Goal: Task Accomplishment & Management: Manage account settings

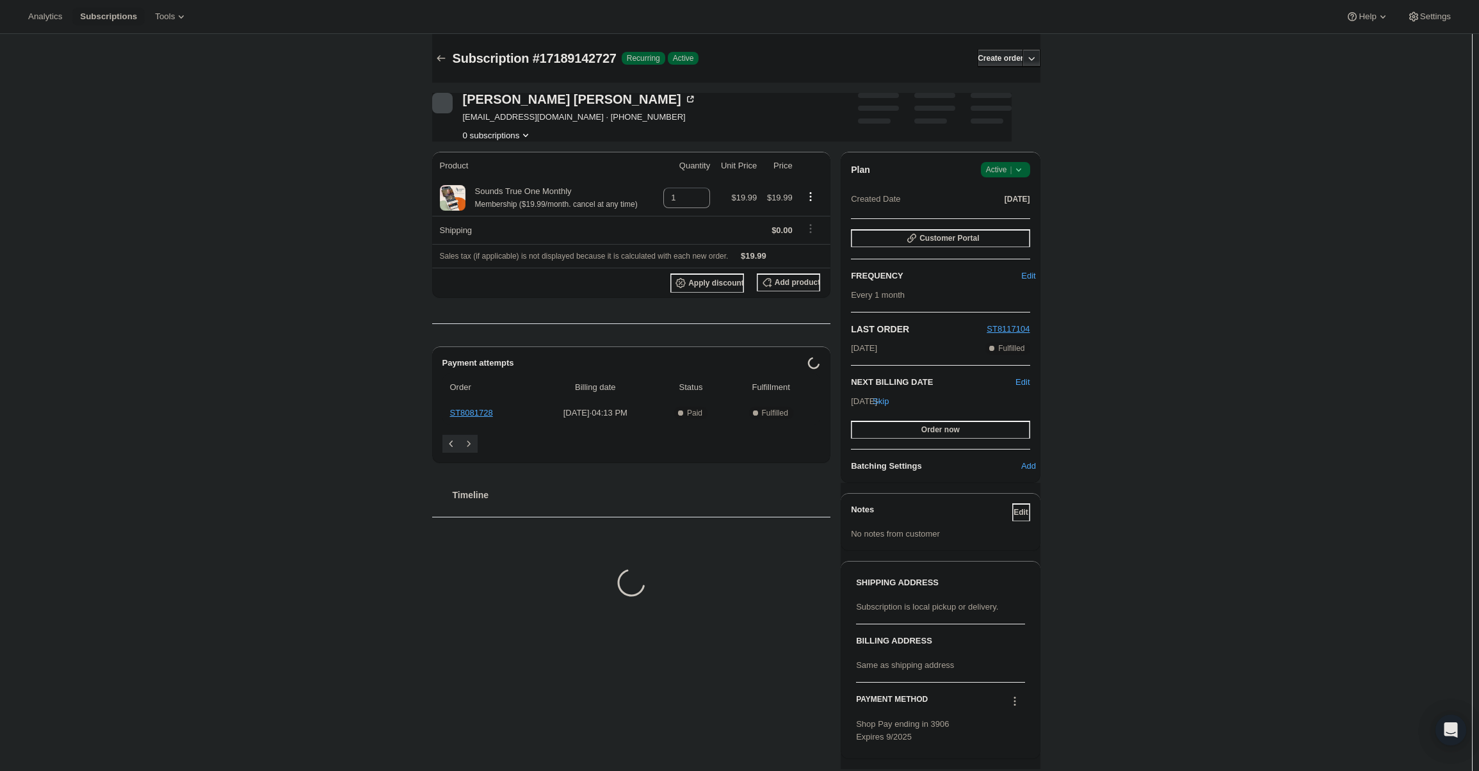
click at [1027, 177] on span "Success Active |" at bounding box center [1005, 169] width 49 height 15
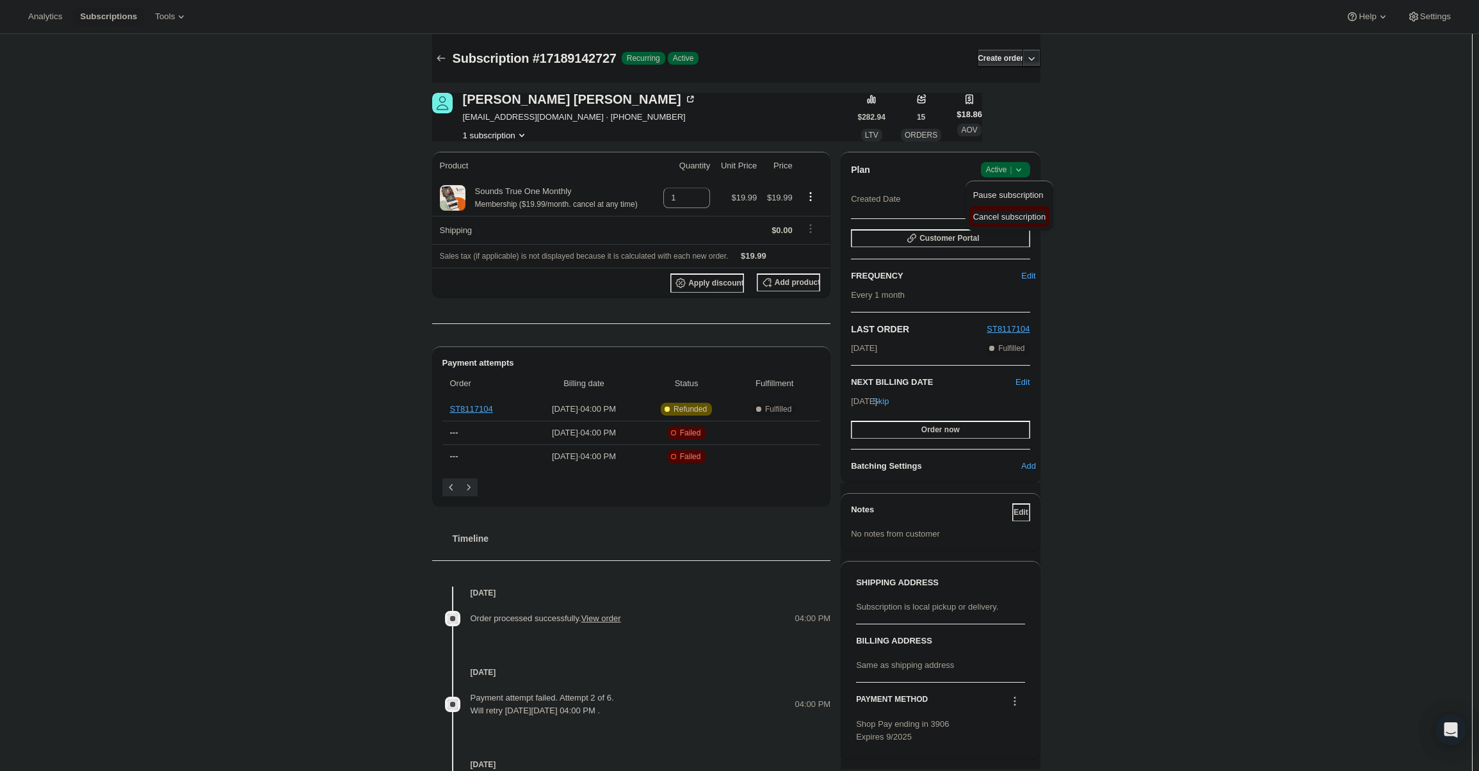
click at [1009, 214] on span "Cancel subscription" at bounding box center [1009, 217] width 72 height 10
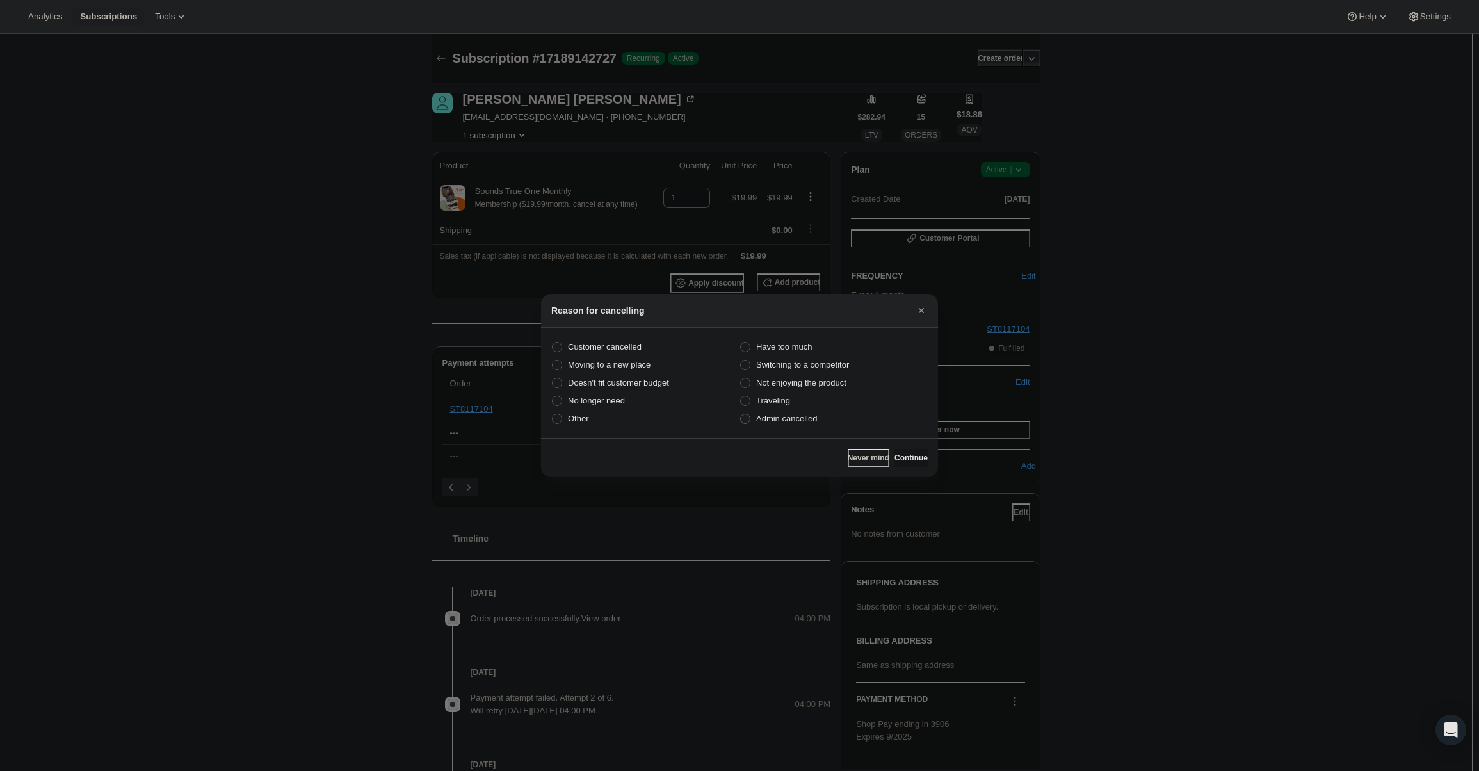
click at [787, 421] on span "Admin cancelled" at bounding box center [786, 419] width 61 height 10
click at [741, 414] on input "Admin cancelled" at bounding box center [740, 414] width 1 height 1
radio input "true"
drag, startPoint x: 906, startPoint y: 455, endPoint x: 901, endPoint y: 447, distance: 8.9
click at [907, 455] on span "Continue" at bounding box center [910, 458] width 33 height 10
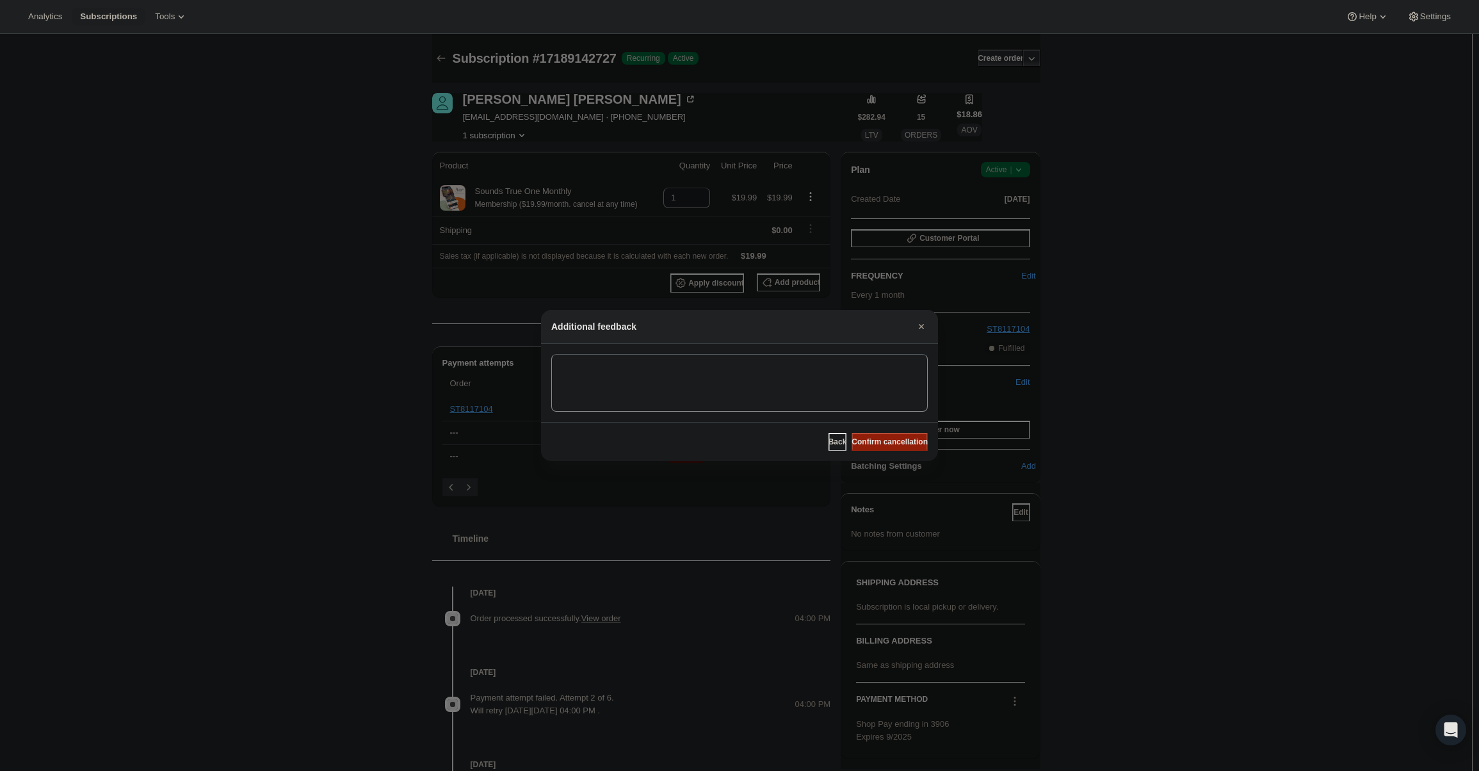
click at [900, 446] on span "Confirm cancellation" at bounding box center [889, 442] width 76 height 10
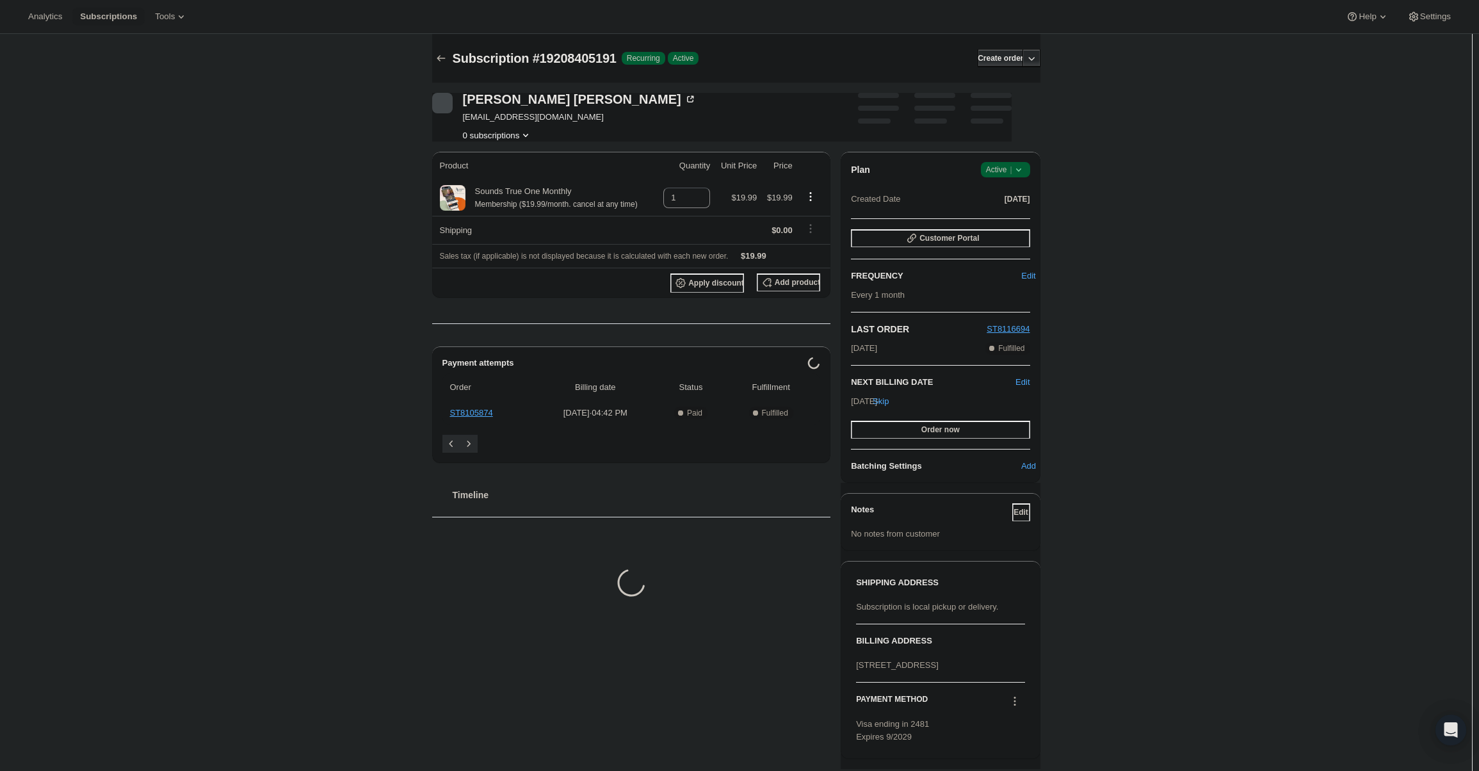
click at [1006, 179] on div "Plan Success Active | Created Date Jul 16, 2025" at bounding box center [940, 185] width 179 height 46
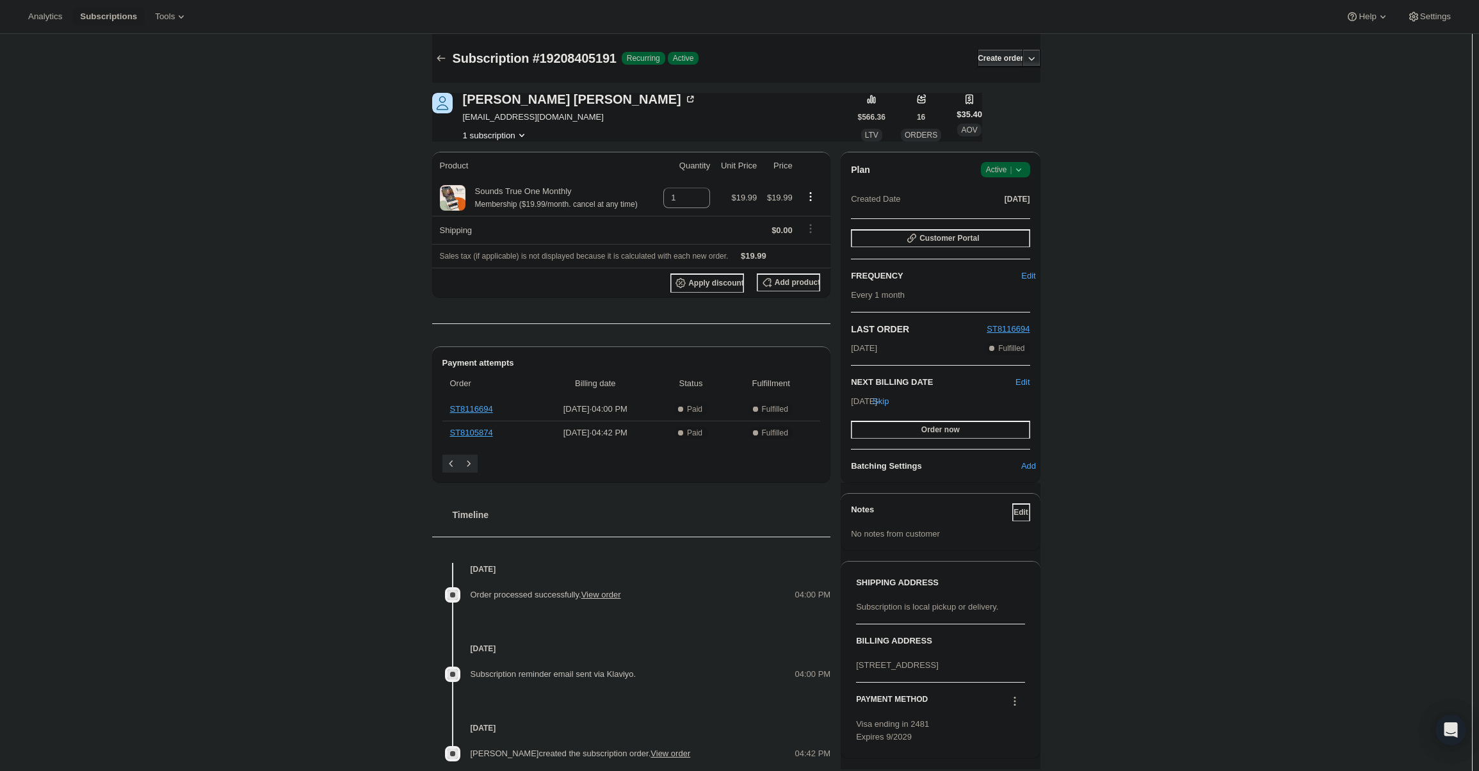
click at [1010, 172] on span "Active |" at bounding box center [1005, 169] width 39 height 13
click at [1003, 216] on span "Cancel subscription" at bounding box center [1009, 217] width 72 height 10
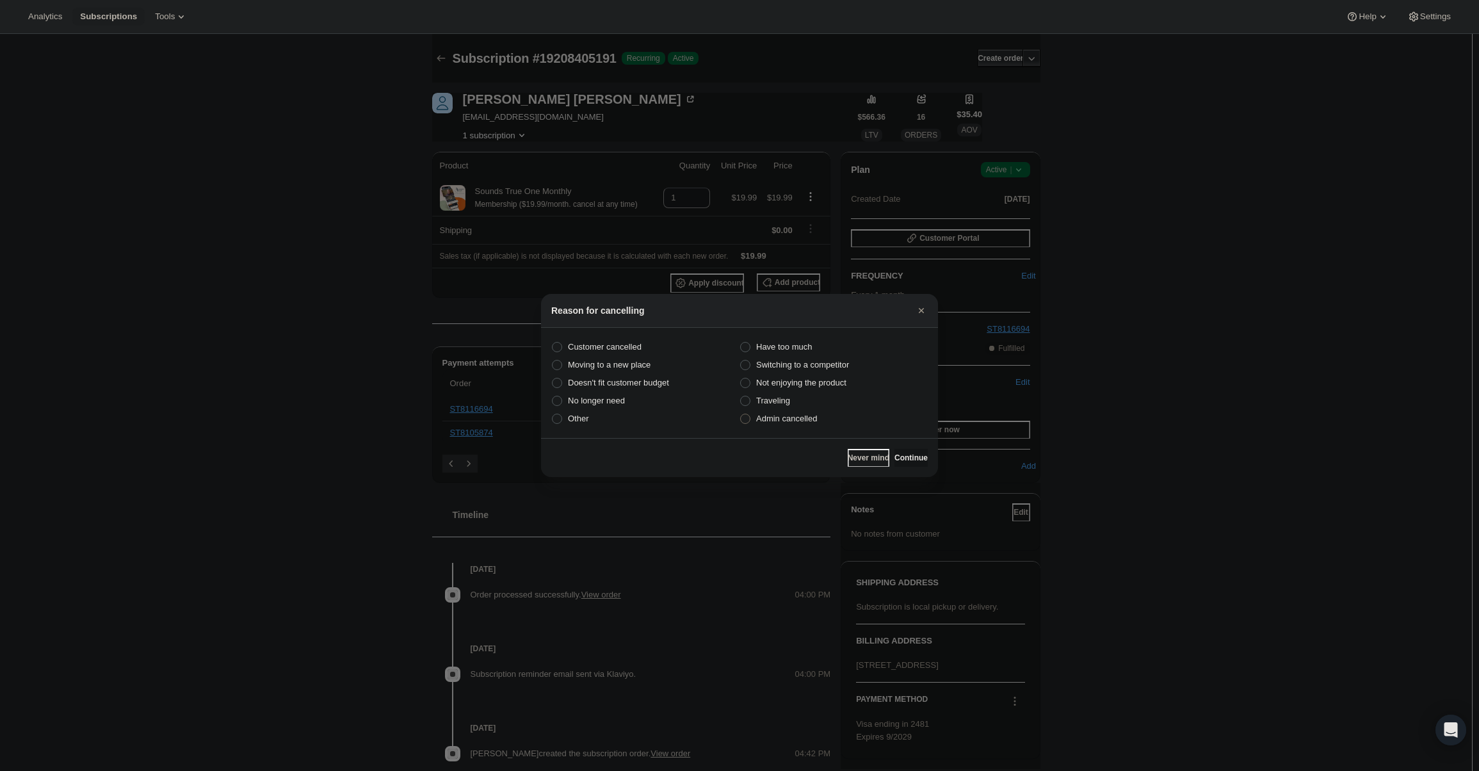
click at [816, 415] on label "Admin cancelled" at bounding box center [833, 419] width 188 height 18
click at [741, 414] on input "Admin cancelled" at bounding box center [740, 414] width 1 height 1
radio input "true"
drag, startPoint x: 903, startPoint y: 454, endPoint x: 898, endPoint y: 443, distance: 12.3
click at [903, 453] on button "Continue" at bounding box center [910, 458] width 33 height 18
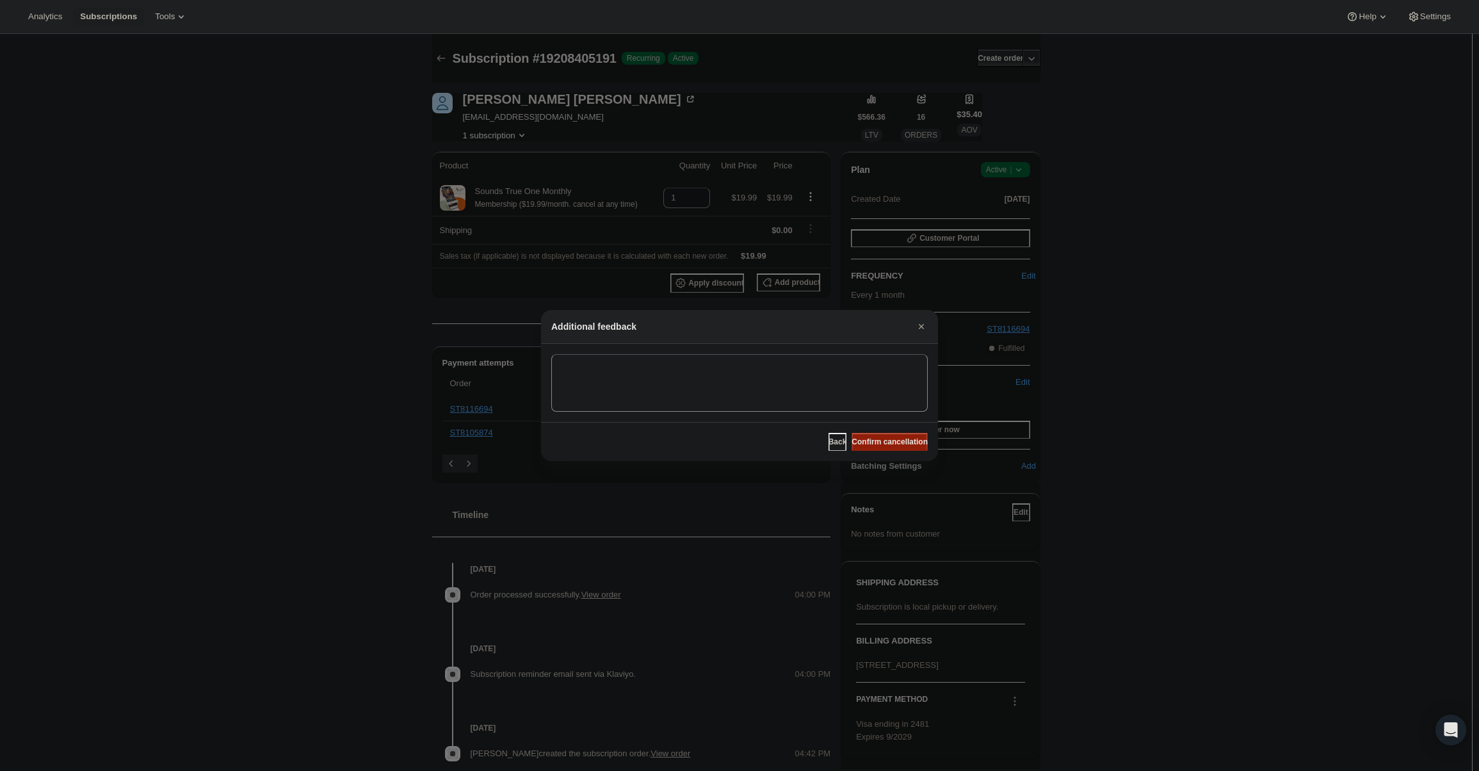
click at [897, 442] on span "Confirm cancellation" at bounding box center [889, 442] width 76 height 10
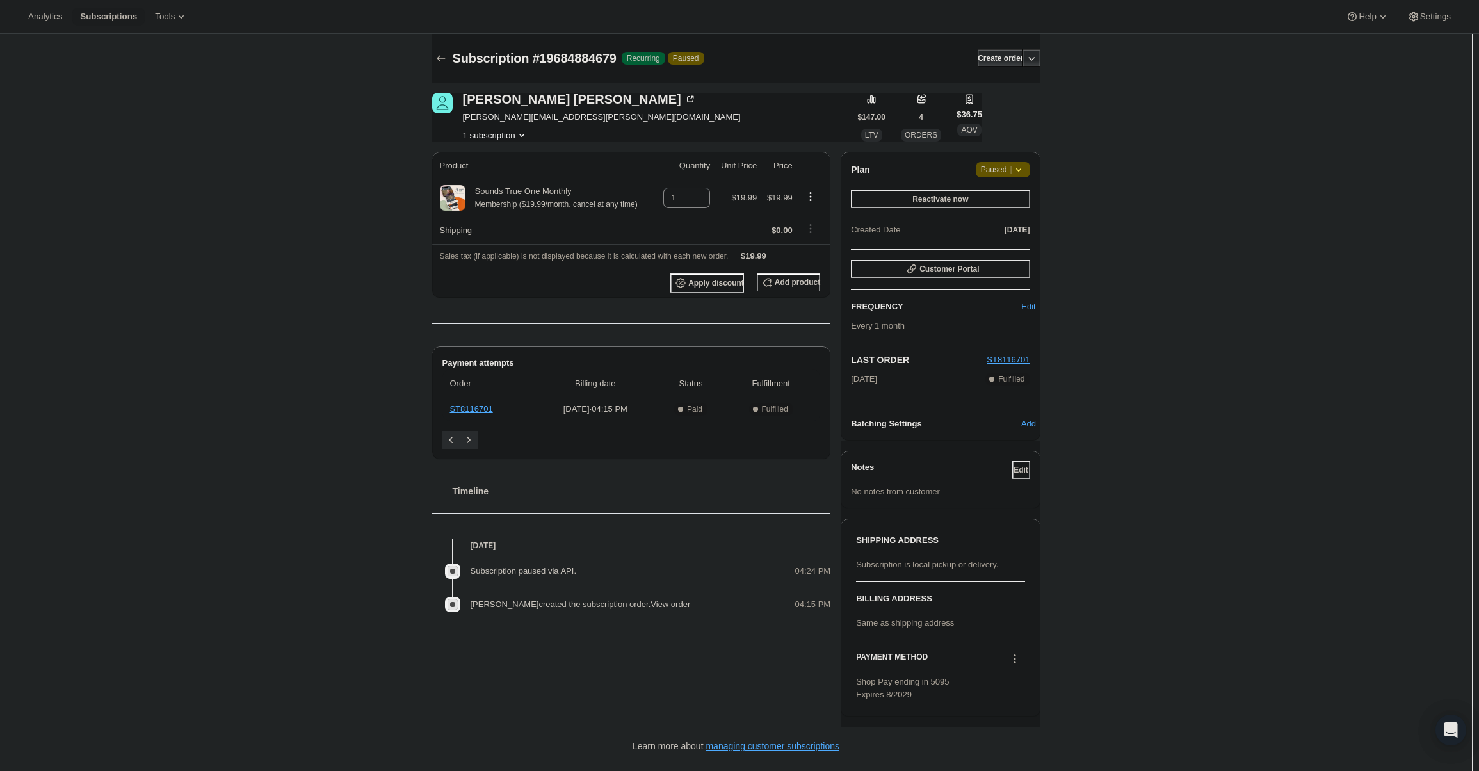
click at [1005, 177] on span "Attention Paused |" at bounding box center [1003, 169] width 54 height 15
click at [1005, 193] on span "Cancel subscription" at bounding box center [1007, 195] width 72 height 10
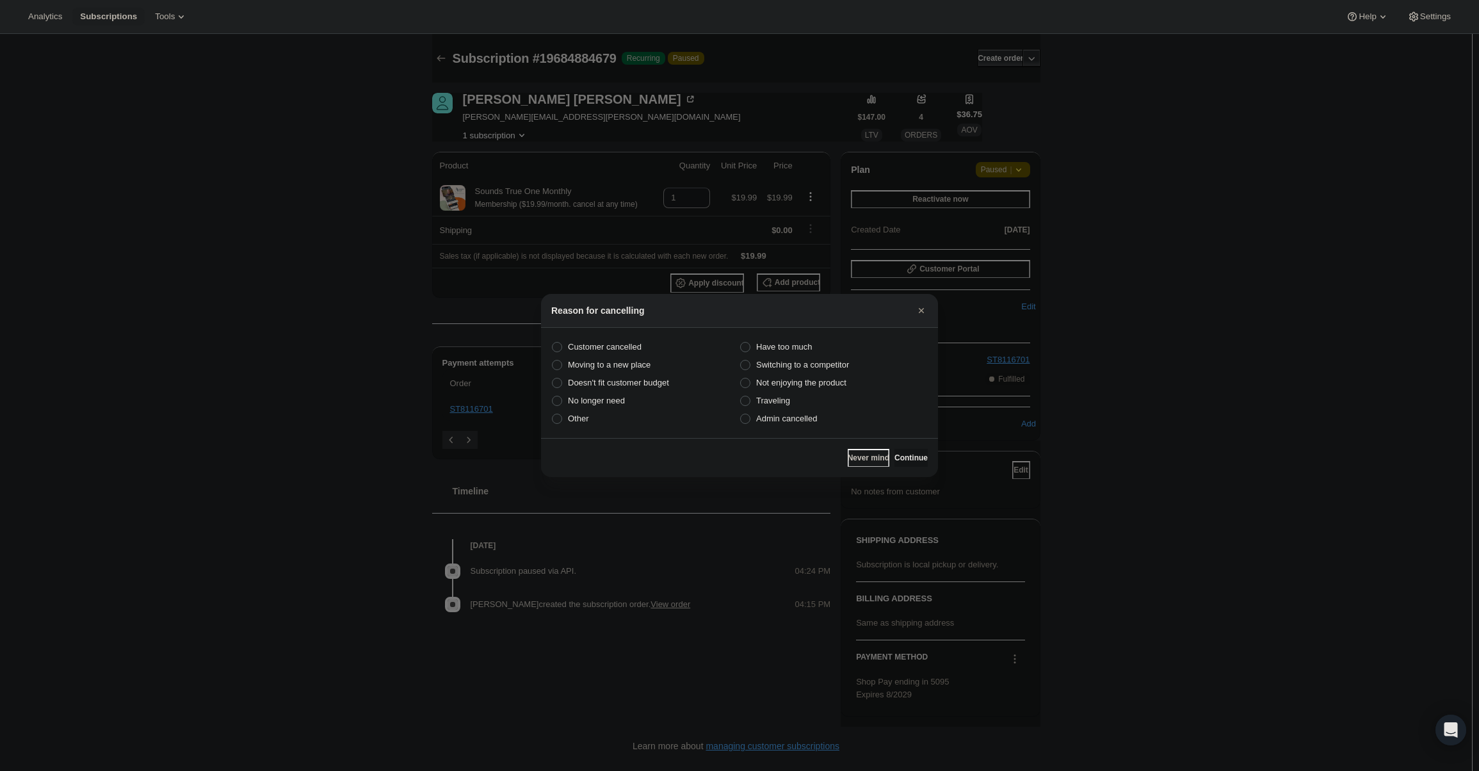
click at [837, 429] on section "Customer cancelled Have too much Moving to a new place Switching to a competito…" at bounding box center [739, 383] width 397 height 110
click at [823, 423] on label "Admin cancelled" at bounding box center [833, 419] width 188 height 18
click at [741, 414] on input "Admin cancelled" at bounding box center [740, 414] width 1 height 1
radio input "true"
click at [901, 450] on button "Continue" at bounding box center [910, 458] width 33 height 18
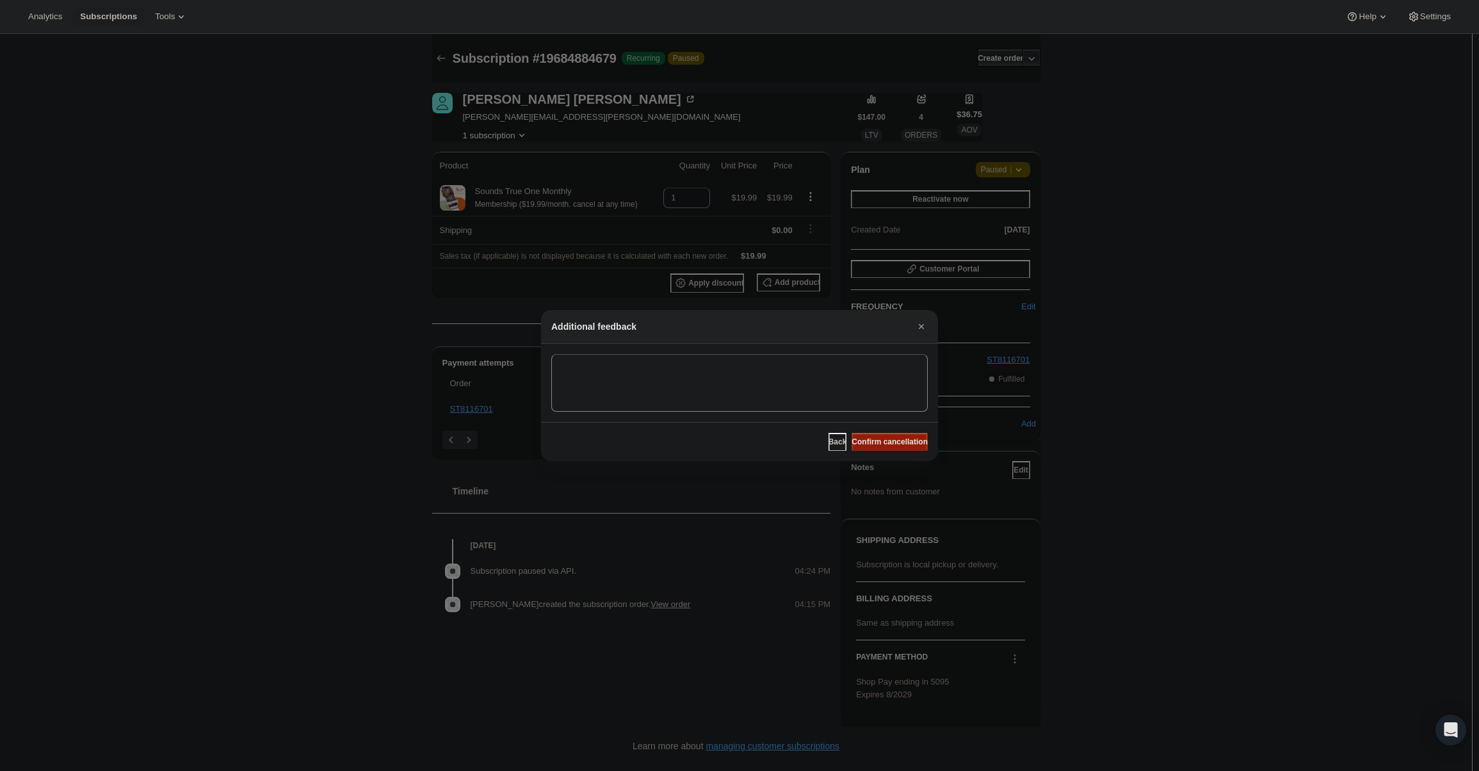
click at [900, 442] on span "Confirm cancellation" at bounding box center [889, 442] width 76 height 10
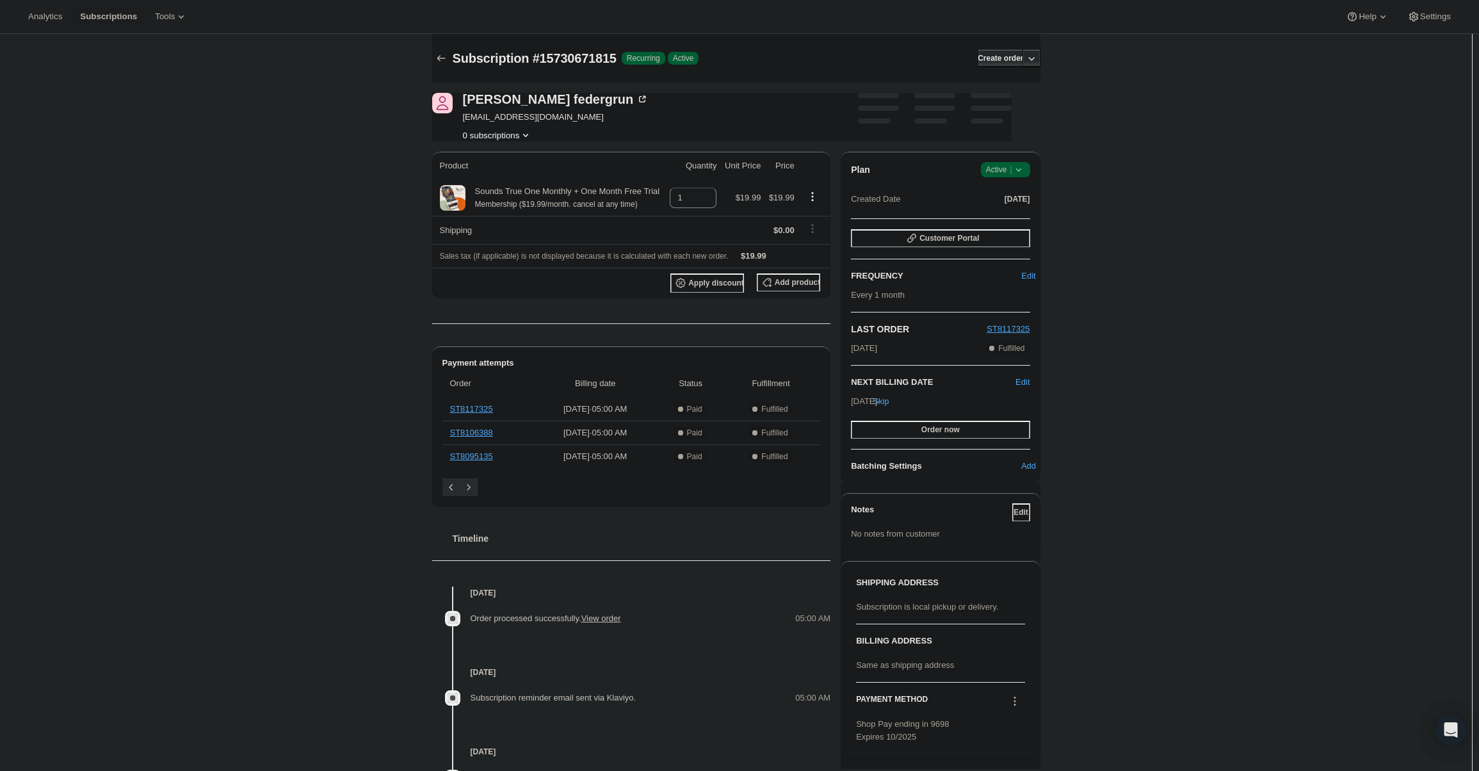
click at [1018, 168] on icon at bounding box center [1018, 169] width 13 height 13
click at [1006, 214] on span "Cancel subscription" at bounding box center [1009, 217] width 72 height 10
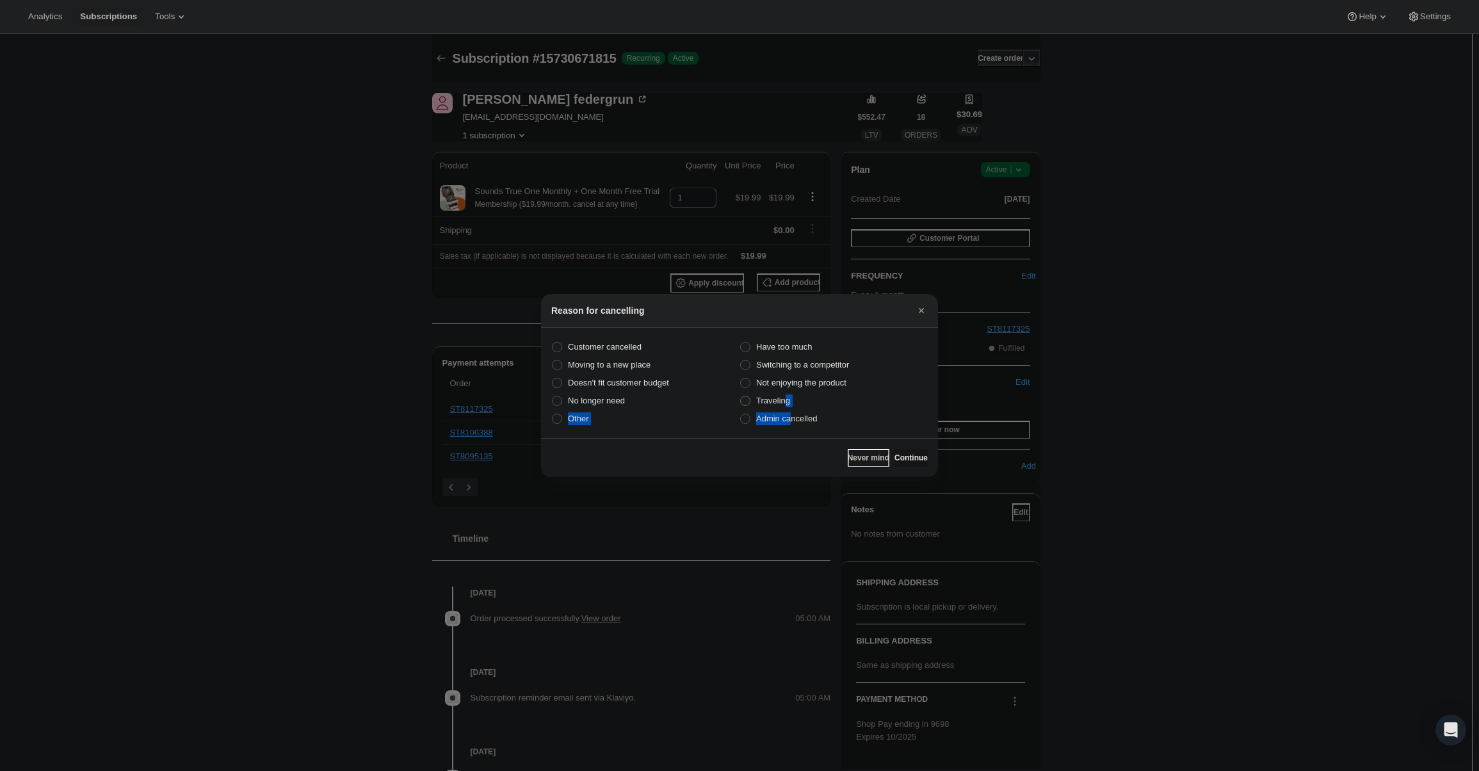
click at [785, 408] on div "Customer cancelled Have too much Moving to a new place Switching to a competito…" at bounding box center [739, 383] width 376 height 90
click at [788, 412] on label "Admin cancelled" at bounding box center [833, 419] width 188 height 18
click at [741, 414] on input "Admin cancelled" at bounding box center [740, 414] width 1 height 1
radio input "true"
click at [906, 456] on span "Continue" at bounding box center [910, 458] width 33 height 10
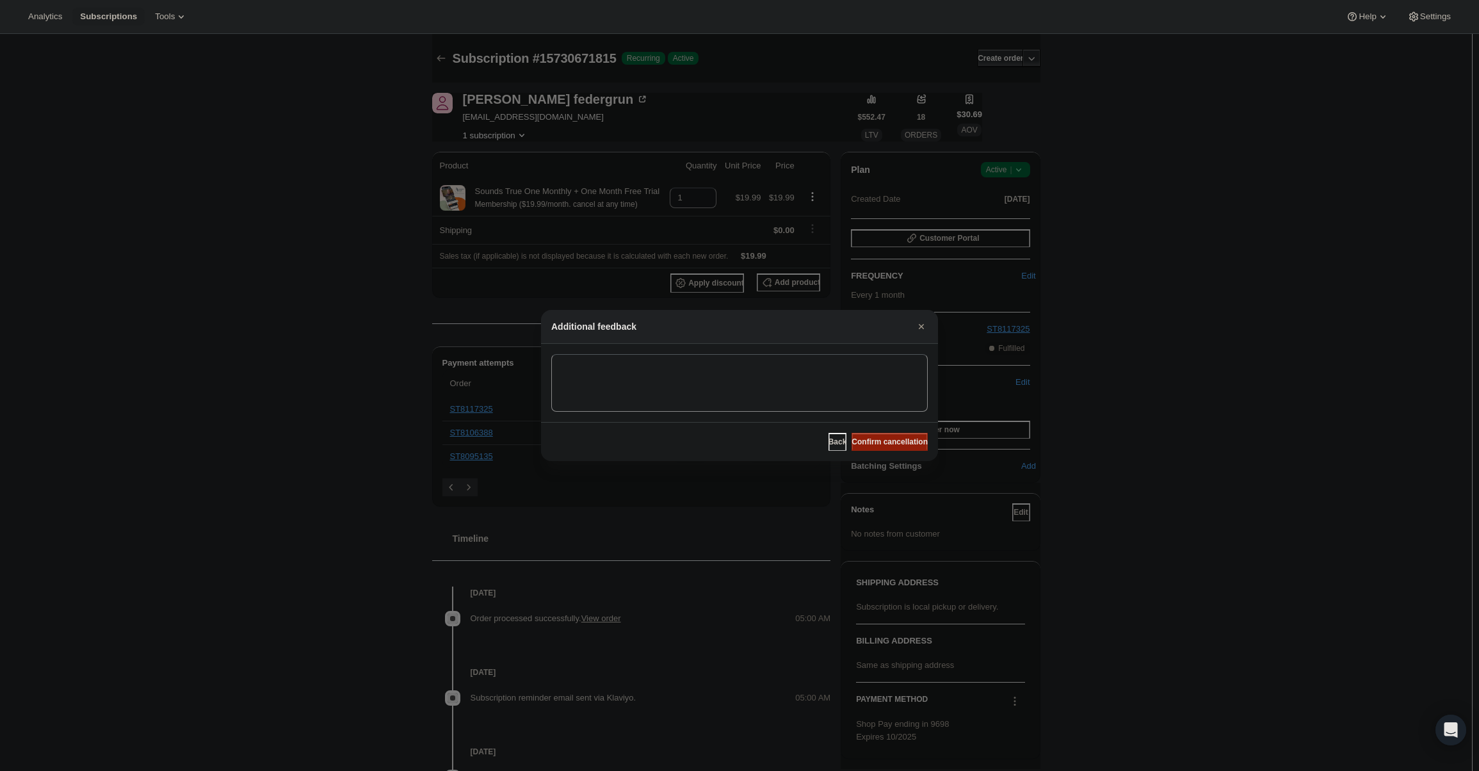
click at [901, 440] on span "Confirm cancellation" at bounding box center [889, 442] width 76 height 10
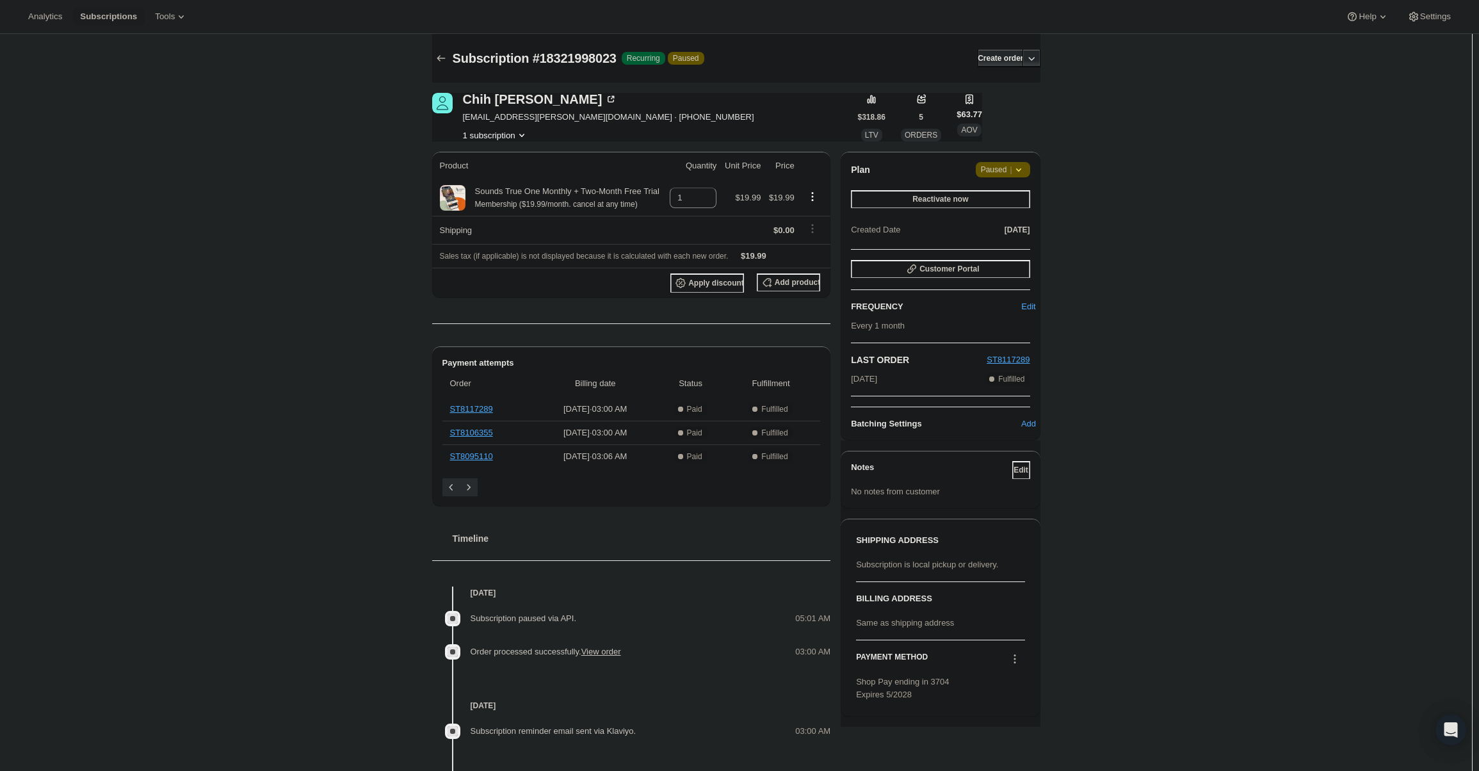
click at [1011, 172] on span "Paused |" at bounding box center [1003, 169] width 44 height 13
click at [997, 199] on span "Cancel subscription" at bounding box center [1007, 195] width 72 height 10
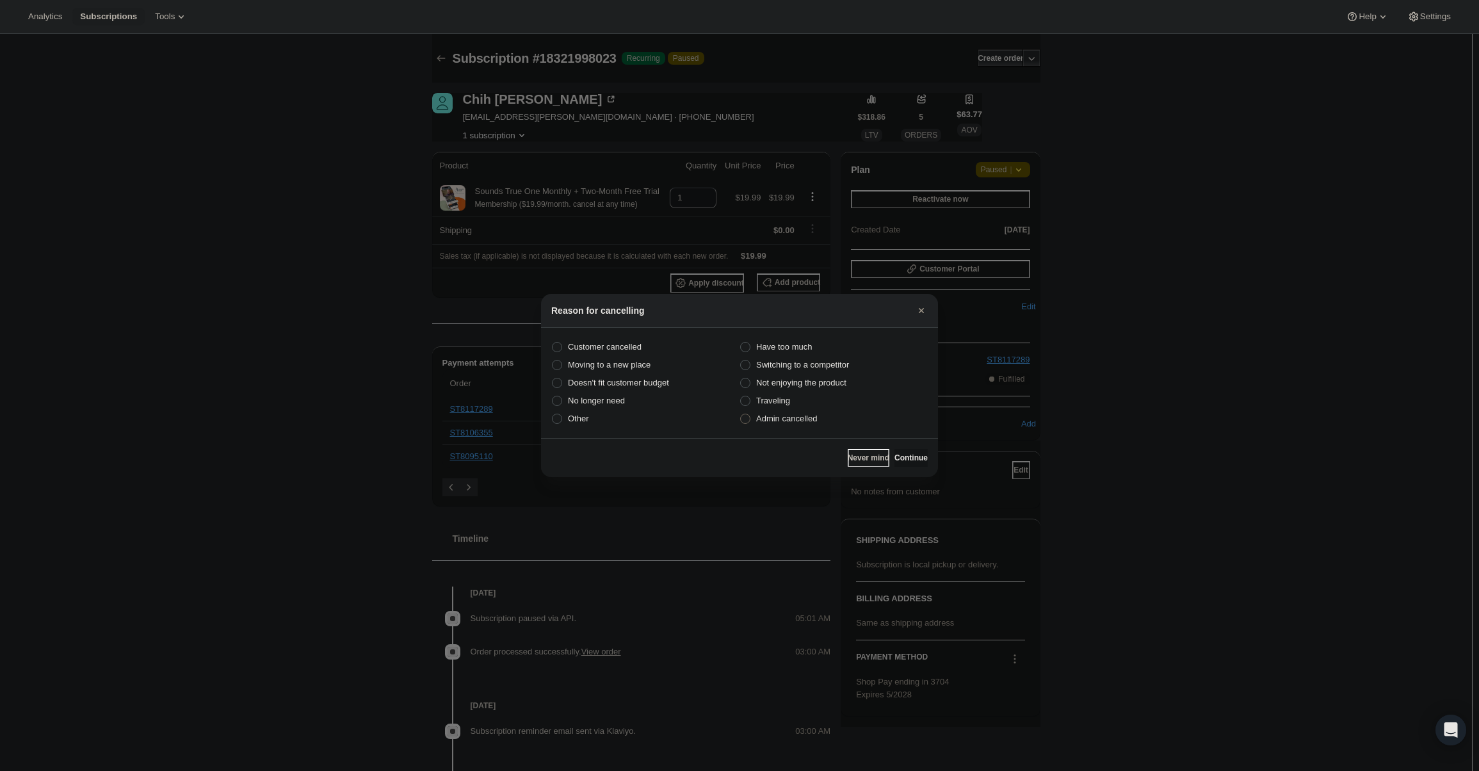
click at [818, 425] on label "Admin cancelled" at bounding box center [833, 419] width 188 height 18
click at [741, 414] on input "Admin cancelled" at bounding box center [740, 414] width 1 height 1
radio input "true"
click at [901, 452] on button "Continue" at bounding box center [910, 458] width 33 height 18
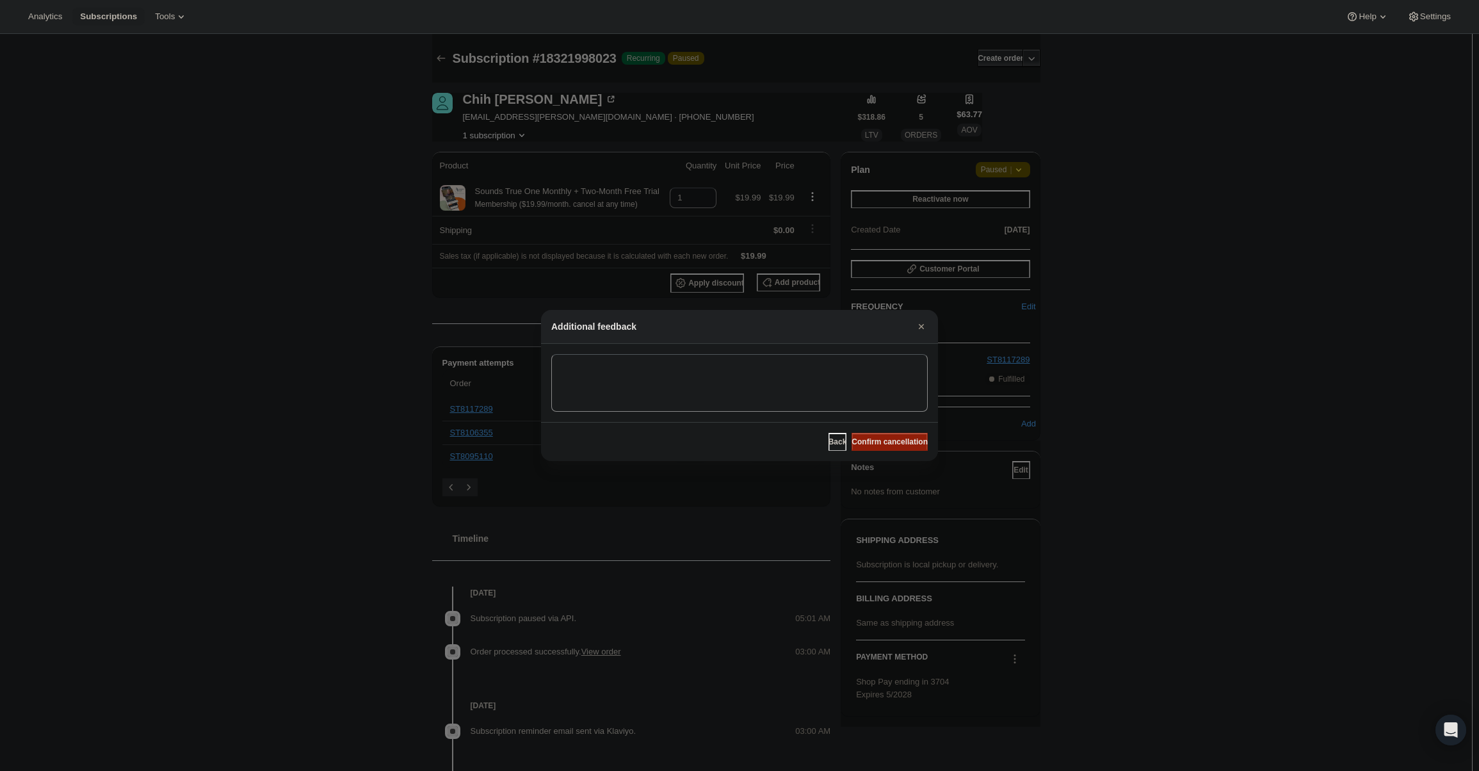
click at [896, 442] on span "Confirm cancellation" at bounding box center [889, 442] width 76 height 10
